Goal: Obtain resource: Download file/media

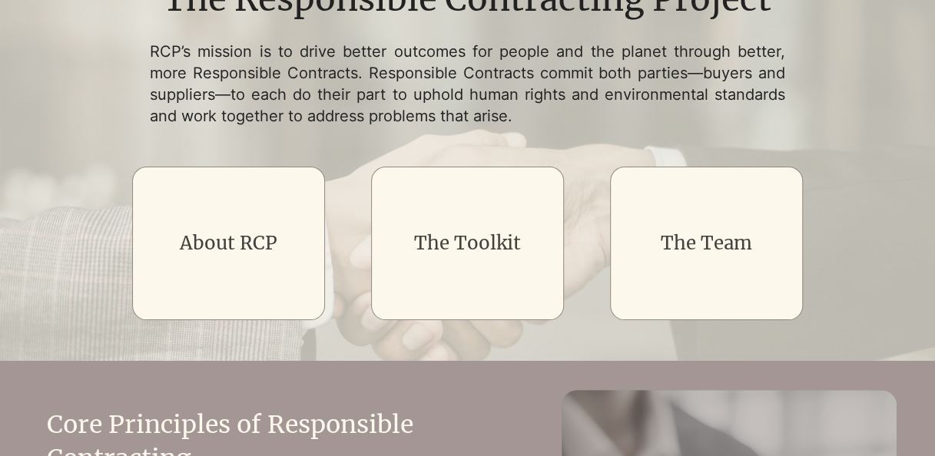
scroll to position [230, 0]
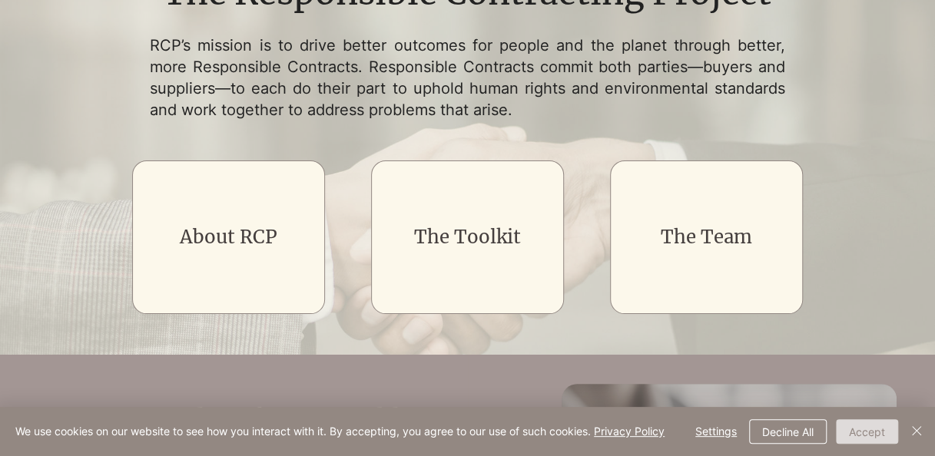
click at [875, 427] on button "Accept" at bounding box center [867, 431] width 62 height 25
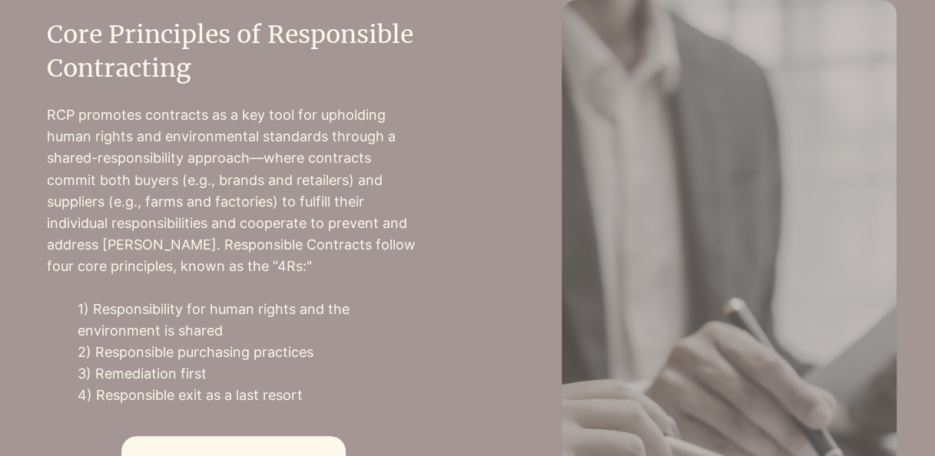
scroll to position [922, 0]
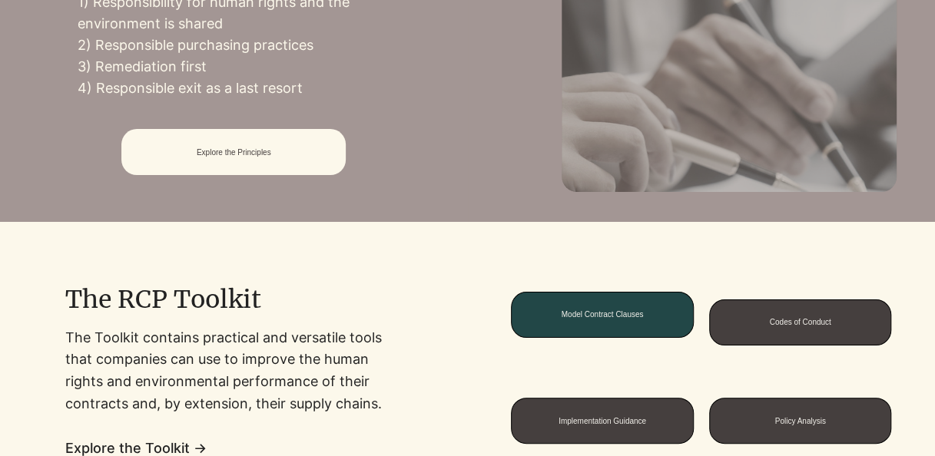
click at [616, 307] on span "Model Contract Clauses" at bounding box center [601, 315] width 181 height 45
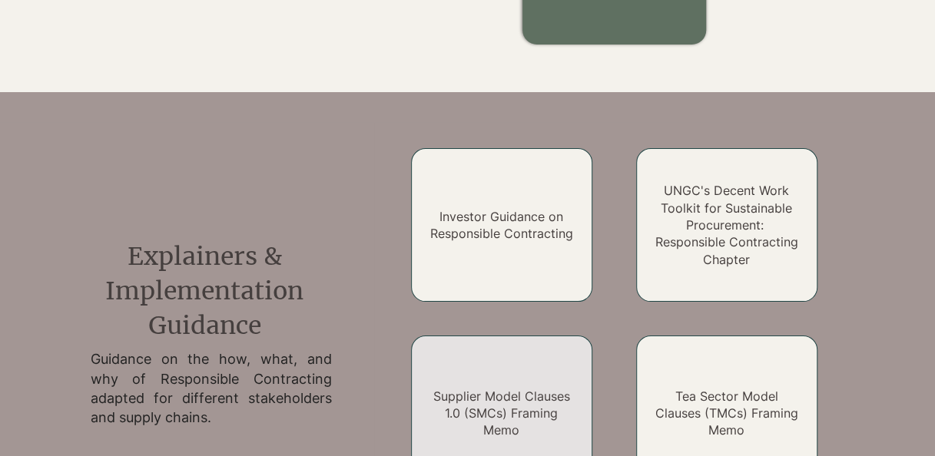
scroll to position [726, 0]
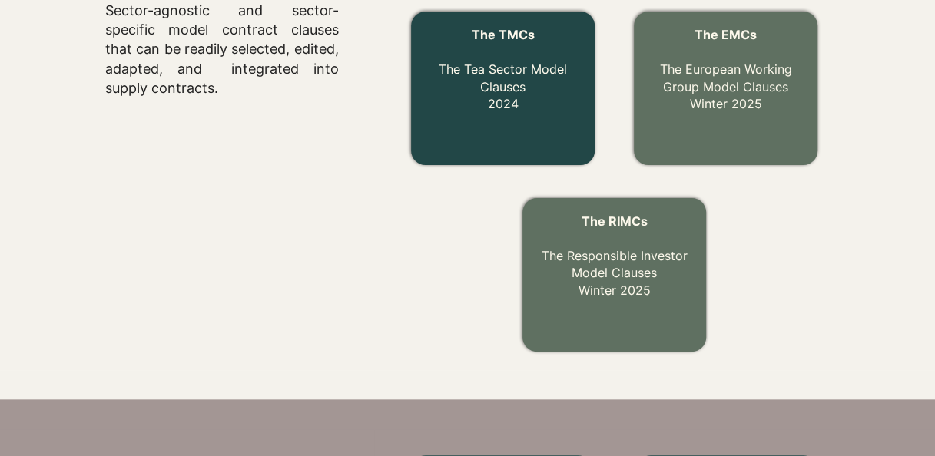
click at [493, 102] on link "The TMCs The Tea Sector Model Clauses 2024" at bounding box center [503, 69] width 128 height 84
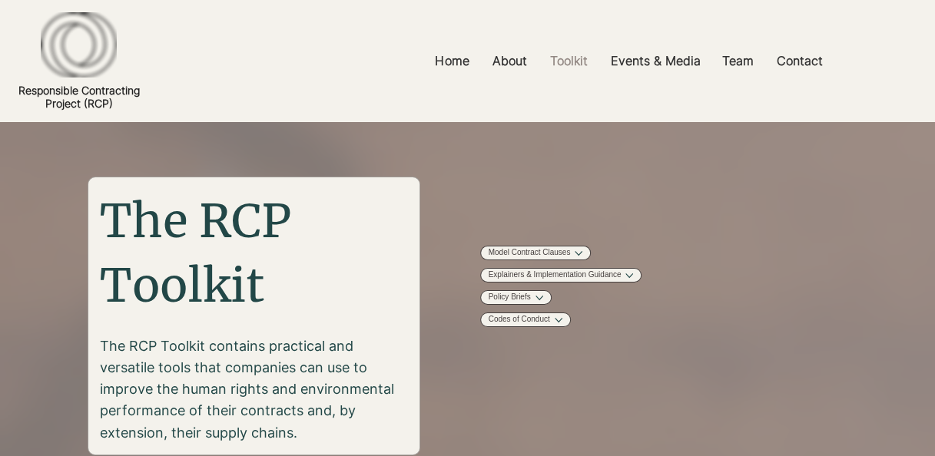
scroll to position [726, 0]
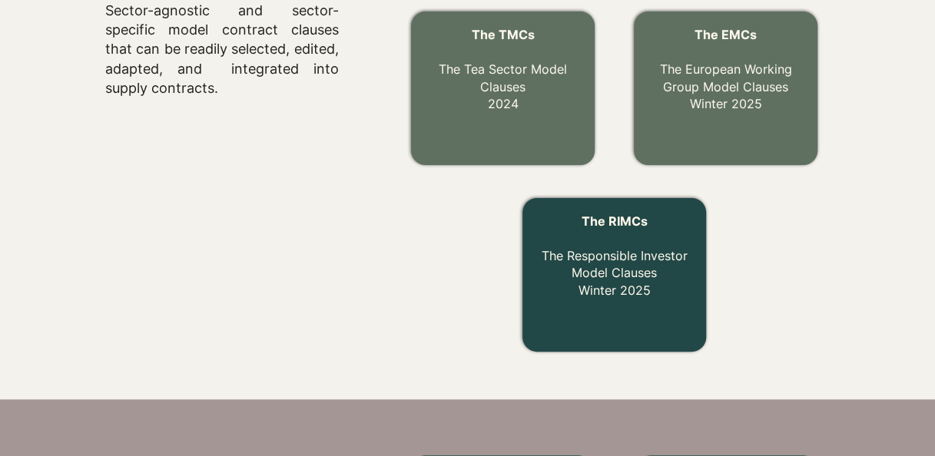
click at [649, 273] on link "The RIMCs The Responsible Investor Model Clauses Winter 2025" at bounding box center [614, 255] width 146 height 84
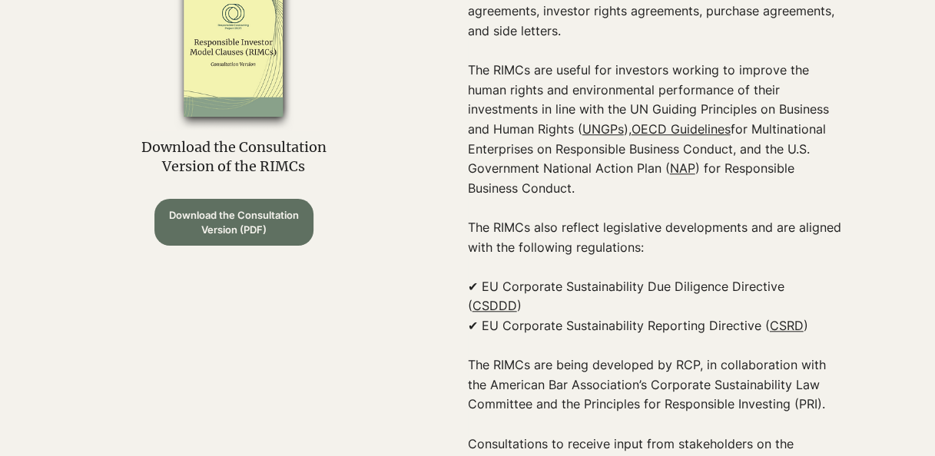
scroll to position [538, 0]
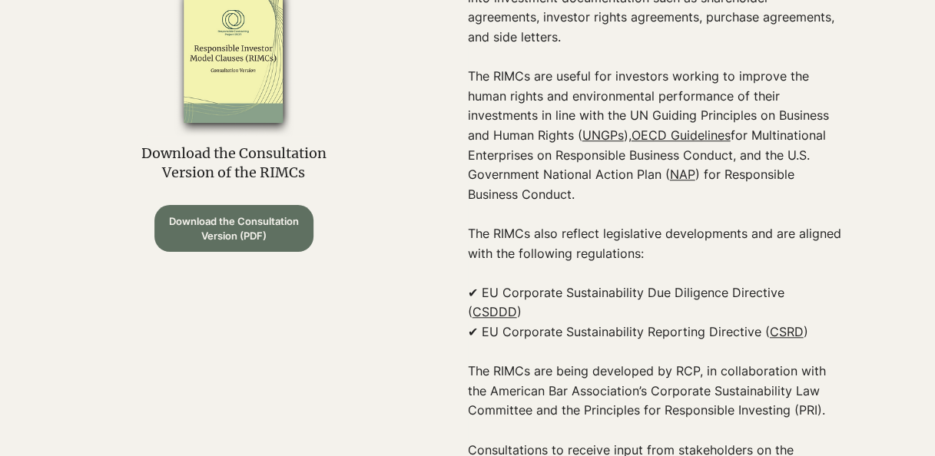
click at [267, 218] on span "Download the Consultation Version (PDF)" at bounding box center [233, 228] width 137 height 28
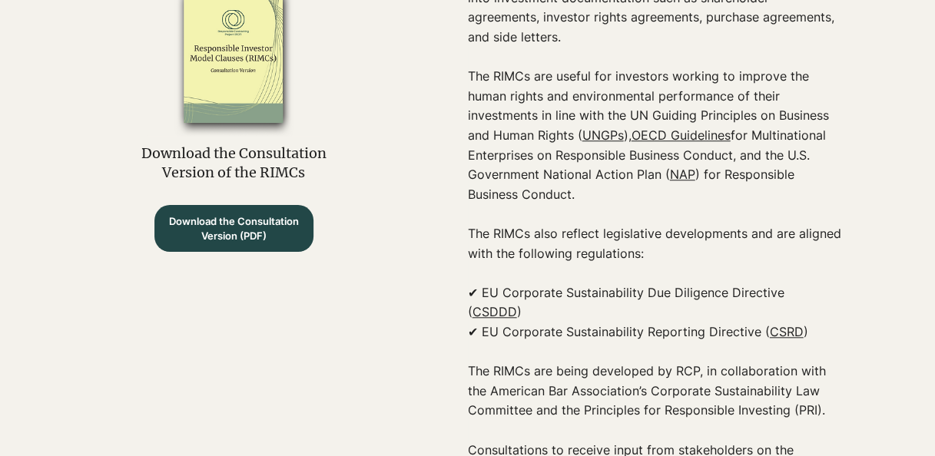
scroll to position [0, 0]
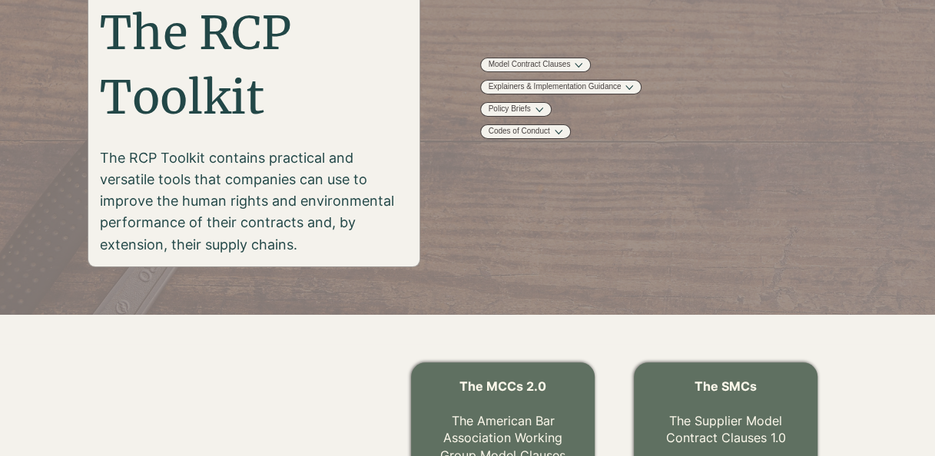
scroll to position [419, 0]
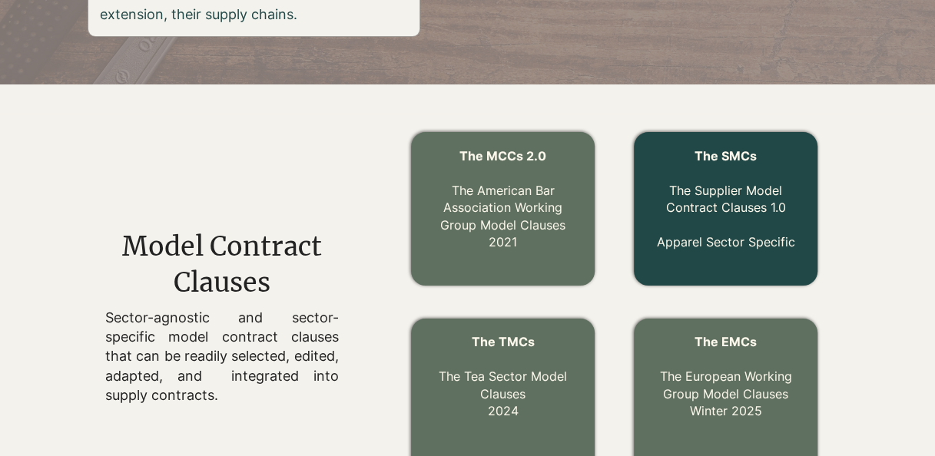
click at [700, 185] on link "The Supplier Model Contract Clauses 1.0" at bounding box center [725, 199] width 120 height 32
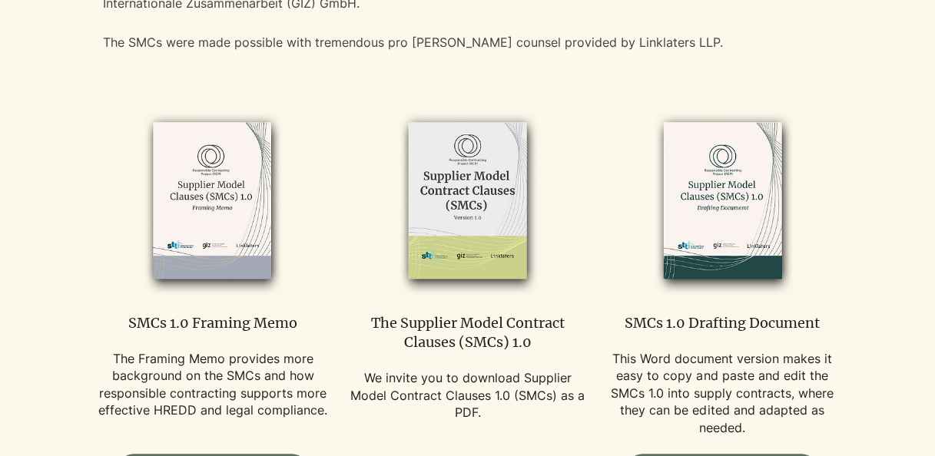
scroll to position [845, 0]
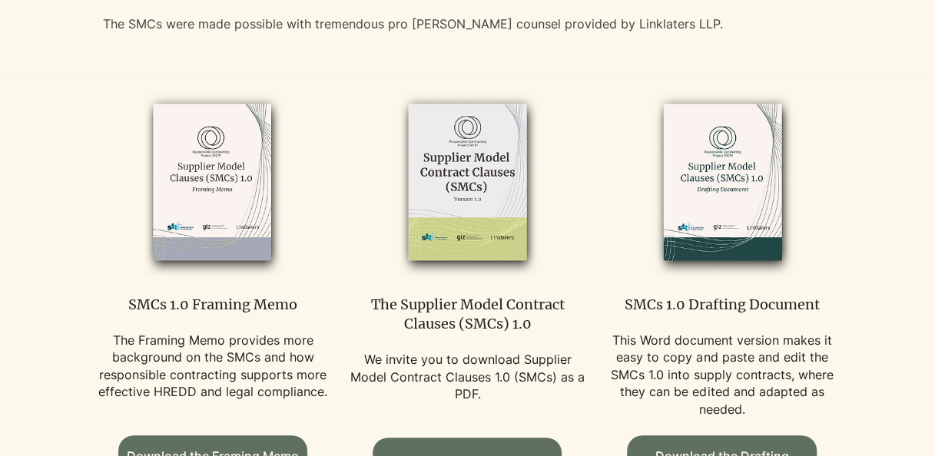
click at [756, 186] on img at bounding box center [722, 183] width 206 height 188
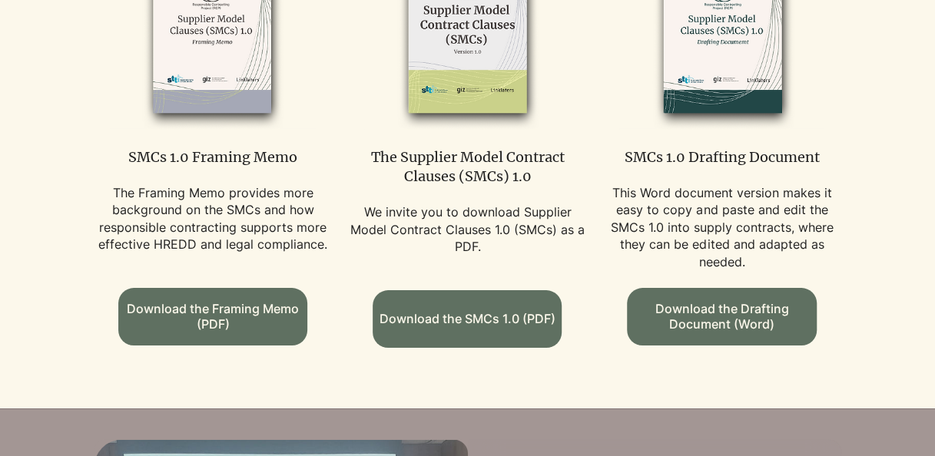
scroll to position [1075, 0]
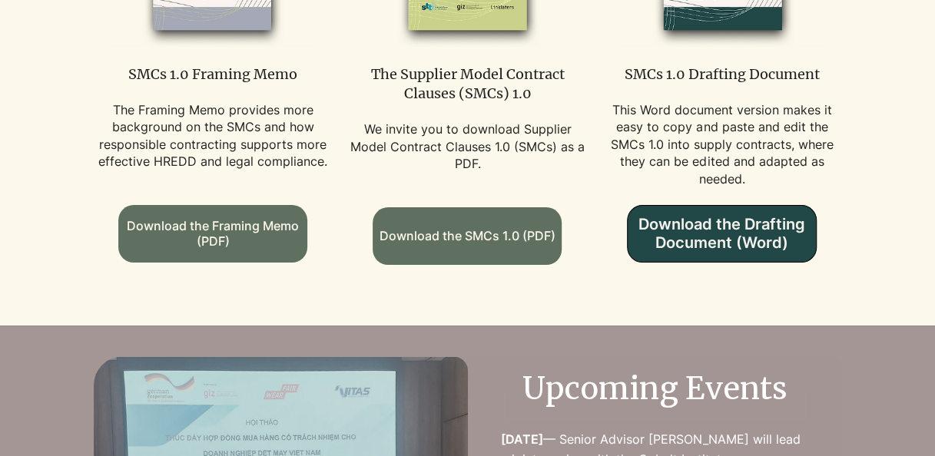
click at [717, 252] on span "Download the Drafting Document (Word)" at bounding box center [720, 233] width 187 height 37
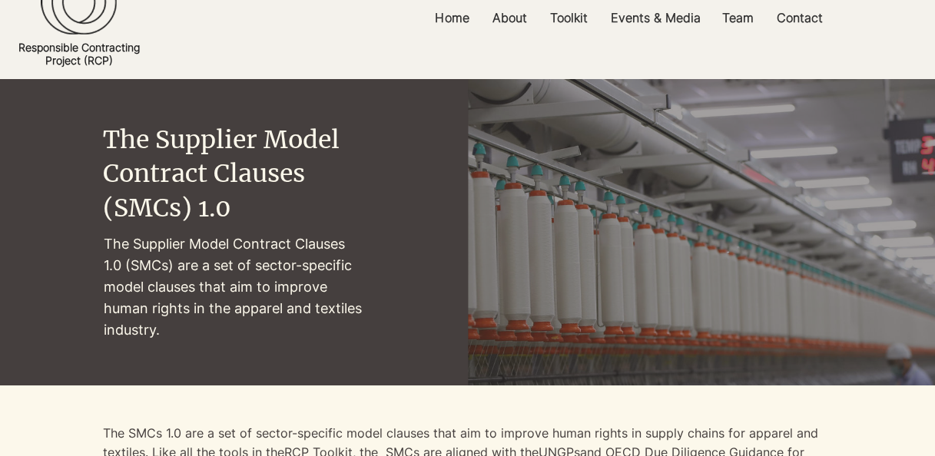
scroll to position [0, 0]
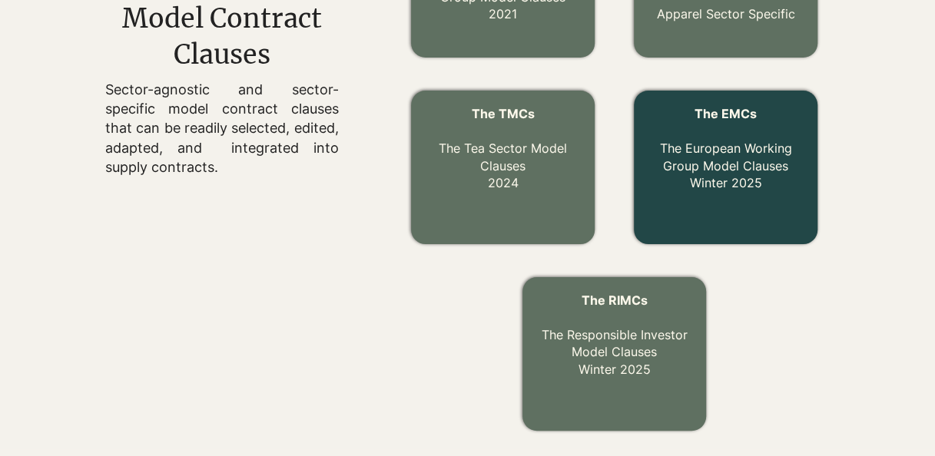
scroll to position [649, 0]
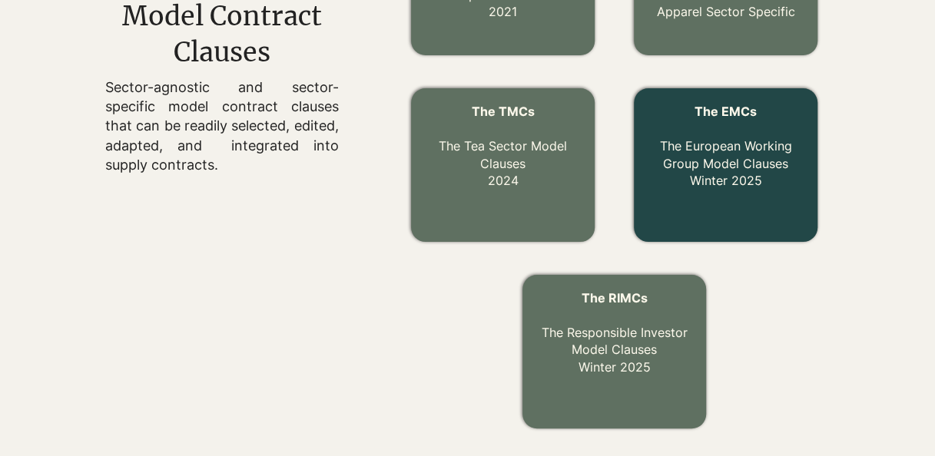
click at [726, 149] on link "The EMCs The European Working Group Model Clauses Winter 2025" at bounding box center [725, 146] width 132 height 84
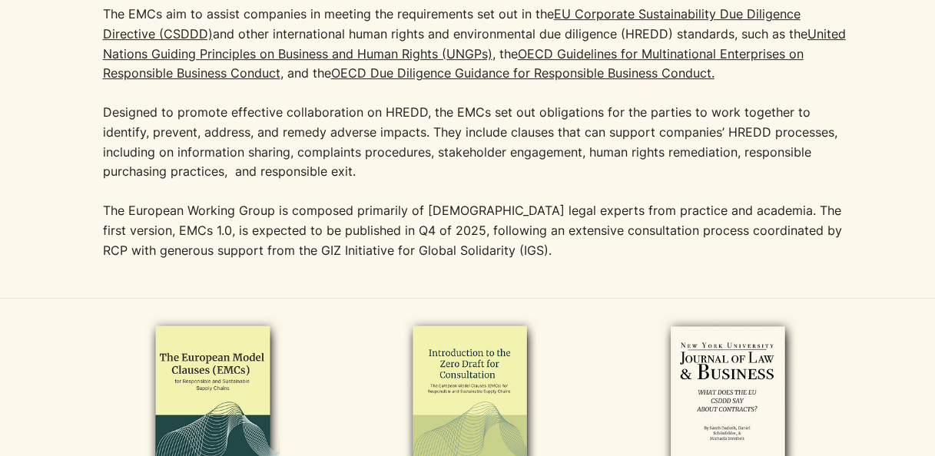
scroll to position [691, 0]
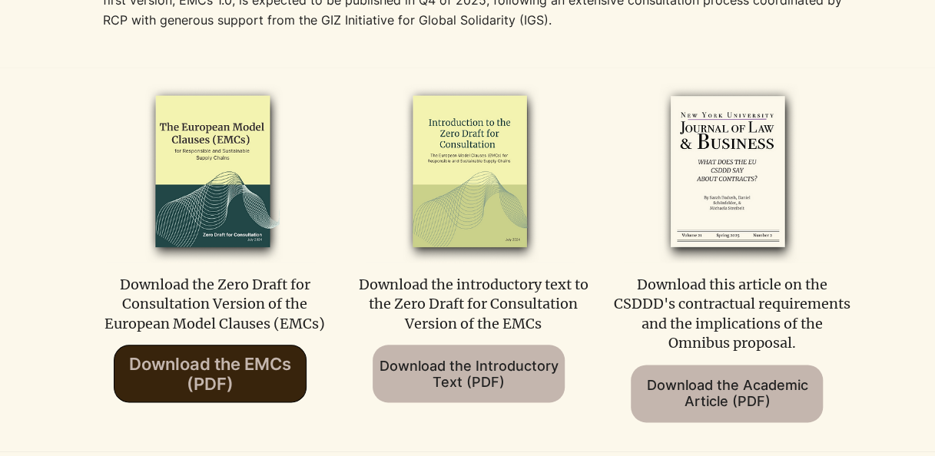
click at [164, 388] on span "Download the EMCs (PDF)" at bounding box center [210, 374] width 162 height 40
